Goal: Check status: Check status

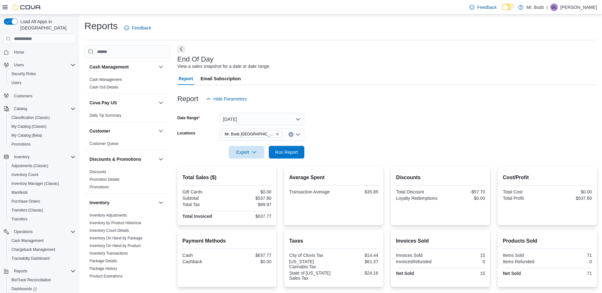
scroll to position [349, 0]
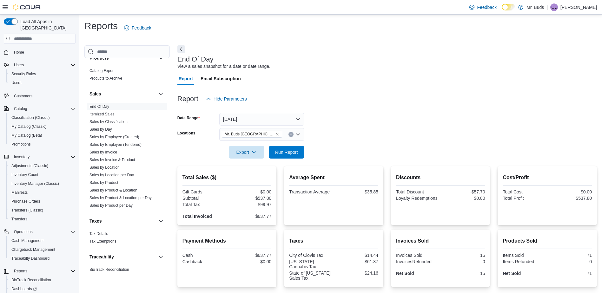
drag, startPoint x: 0, startPoint y: 0, endPoint x: 461, endPoint y: 67, distance: 466.0
click at [461, 67] on div "End Of Day View a sales snapshot for a date or date range." at bounding box center [386, 63] width 417 height 14
click at [289, 151] on span "Run Report" at bounding box center [286, 152] width 23 height 6
click at [276, 136] on icon "Remove Mr. Buds Prince Street from selection in this group" at bounding box center [278, 134] width 4 height 4
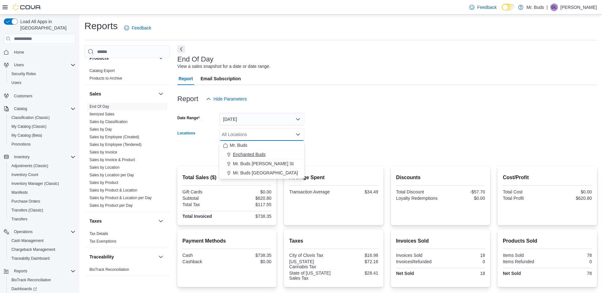
click at [246, 156] on span "Enchanted Buds" at bounding box center [249, 154] width 33 height 6
click at [335, 147] on form "Date Range [DATE] Locations Enchanted Buds Combo box. Selected. Enchanted Buds.…" at bounding box center [388, 131] width 420 height 53
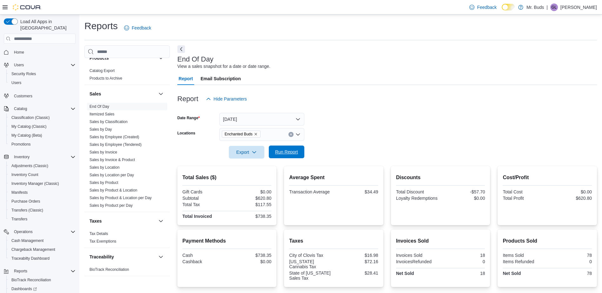
click at [285, 153] on span "Run Report" at bounding box center [286, 152] width 23 height 6
click at [256, 133] on icon "Remove Enchanted Buds from selection in this group" at bounding box center [256, 134] width 4 height 4
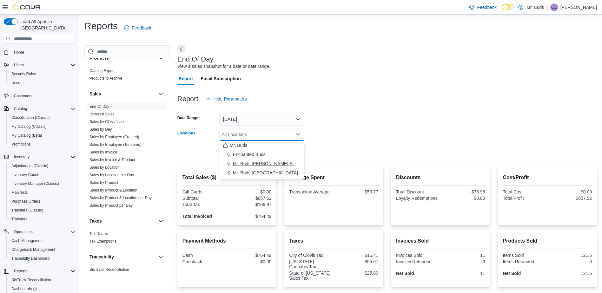
click at [247, 163] on span "Mr. Buds [PERSON_NAME] St" at bounding box center [263, 164] width 61 height 6
click at [357, 144] on div at bounding box center [388, 143] width 420 height 5
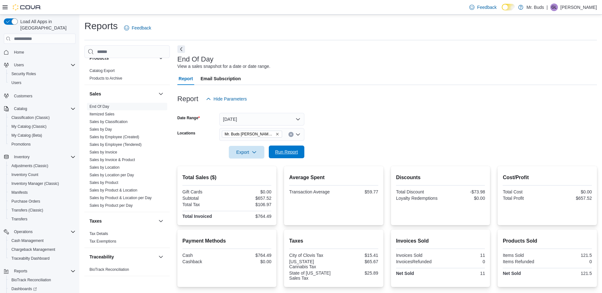
click at [292, 154] on span "Run Report" at bounding box center [286, 152] width 23 height 6
